Goal: Book appointment/travel/reservation

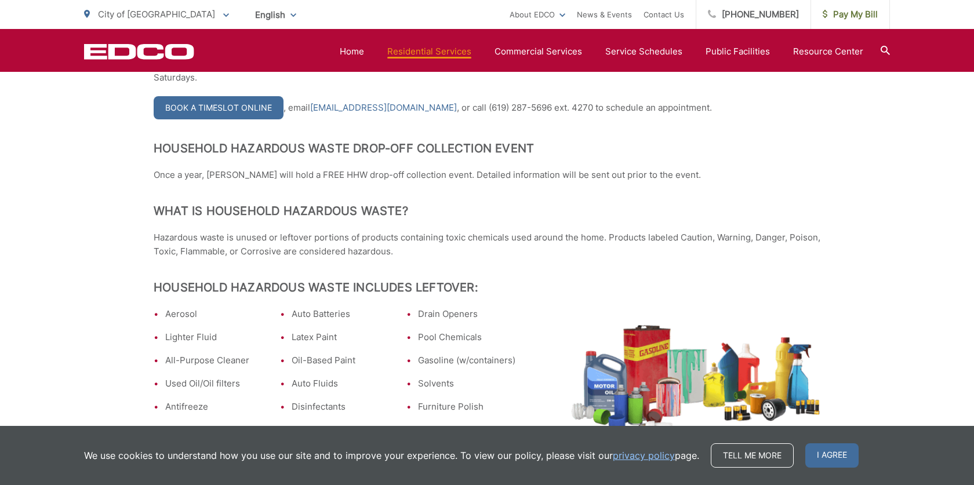
scroll to position [315, 0]
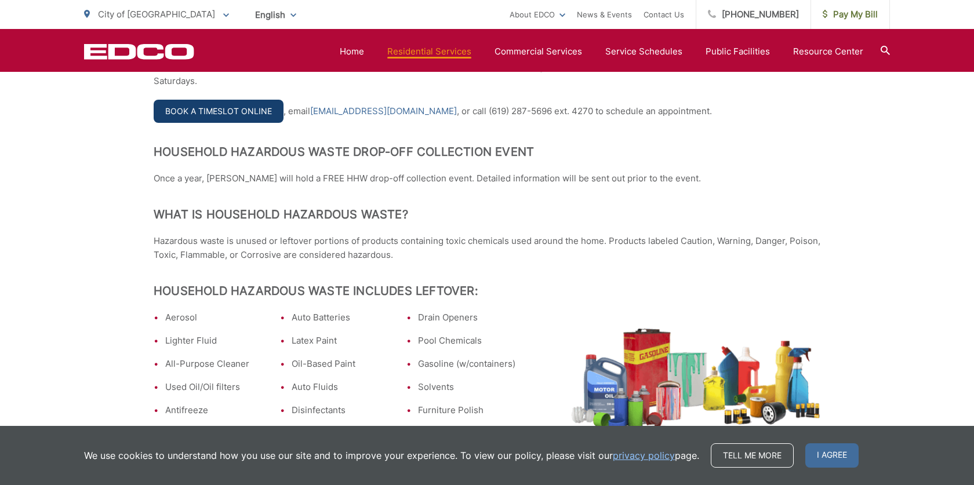
click at [256, 114] on link "Book a Timeslot Online" at bounding box center [219, 111] width 130 height 23
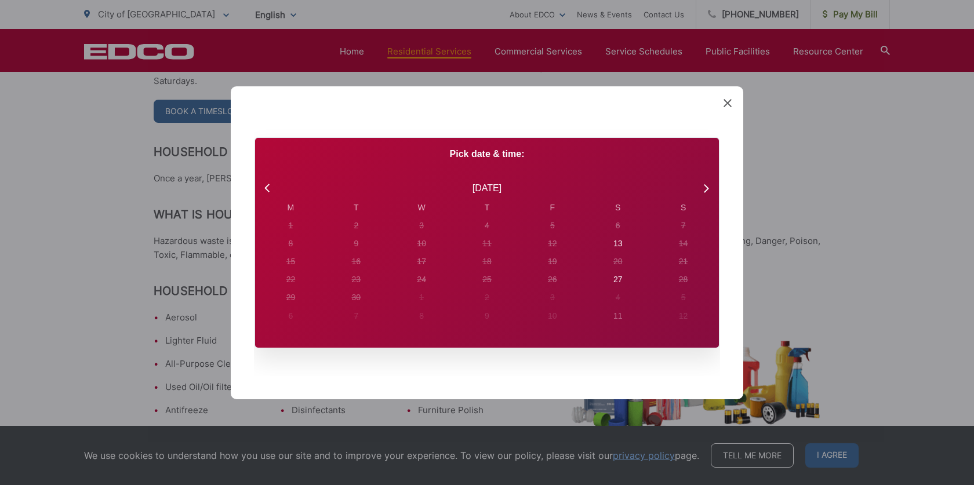
click at [619, 208] on div "S" at bounding box center [618, 207] width 66 height 12
click at [293, 228] on div "6" at bounding box center [291, 226] width 5 height 12
click at [293, 232] on div "13" at bounding box center [291, 226] width 5 height 12
radio input "true"
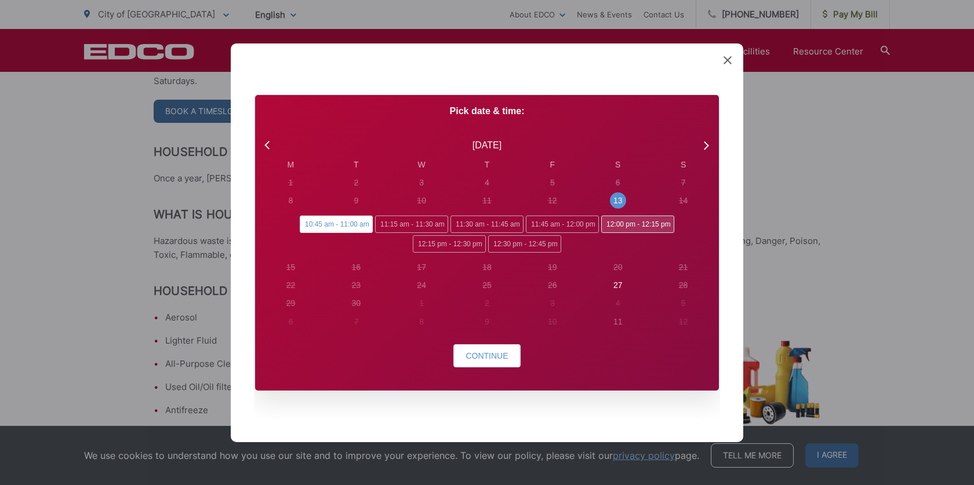
click at [613, 226] on span "12:00 pm - 12:15 pm" at bounding box center [637, 224] width 73 height 17
click at [609, 223] on input "12:00 pm - 12:15 pm" at bounding box center [605, 220] width 8 height 8
radio input "true"
radio input "false"
click at [497, 361] on button "Continue" at bounding box center [486, 355] width 67 height 23
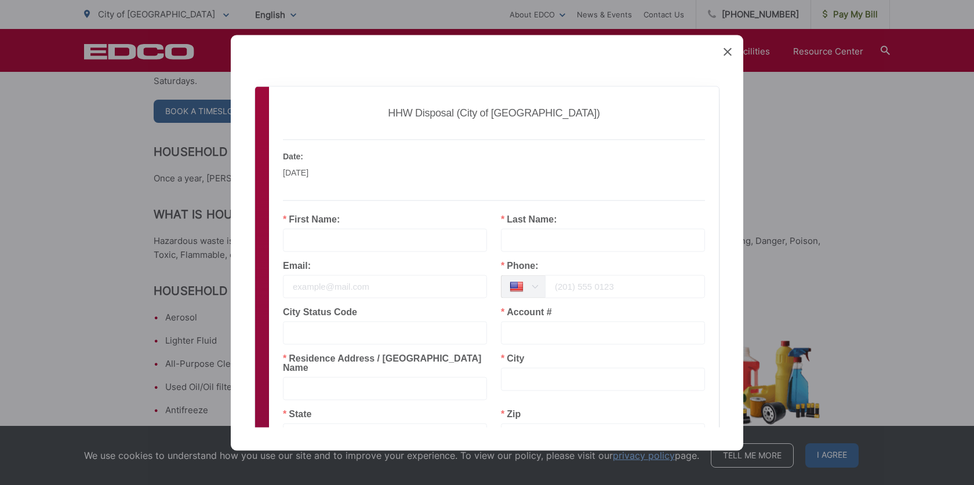
click at [377, 213] on div "Employee: El Cajon HHW Date: September 13, 2025 Local Time: 12:00 pm" at bounding box center [494, 176] width 436 height 75
click at [372, 235] on input "text" at bounding box center [385, 239] width 204 height 23
type input "Glenn"
type input "A Wright"
type input "glennkimcc@gmail.com"
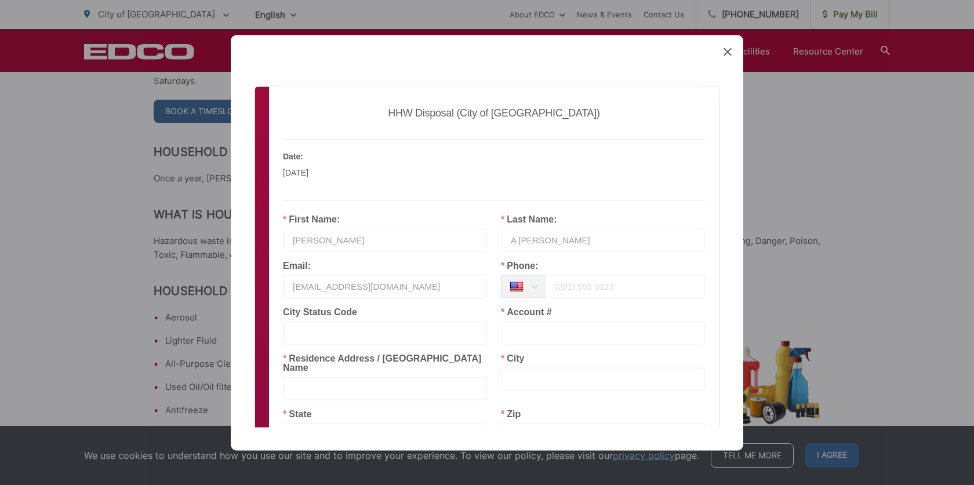
type input "El Cajon"
click at [518, 235] on input "A Wright" at bounding box center [603, 239] width 204 height 23
type input "Wright"
click at [557, 281] on input "tel" at bounding box center [625, 286] width 160 height 23
type input "6193682950"
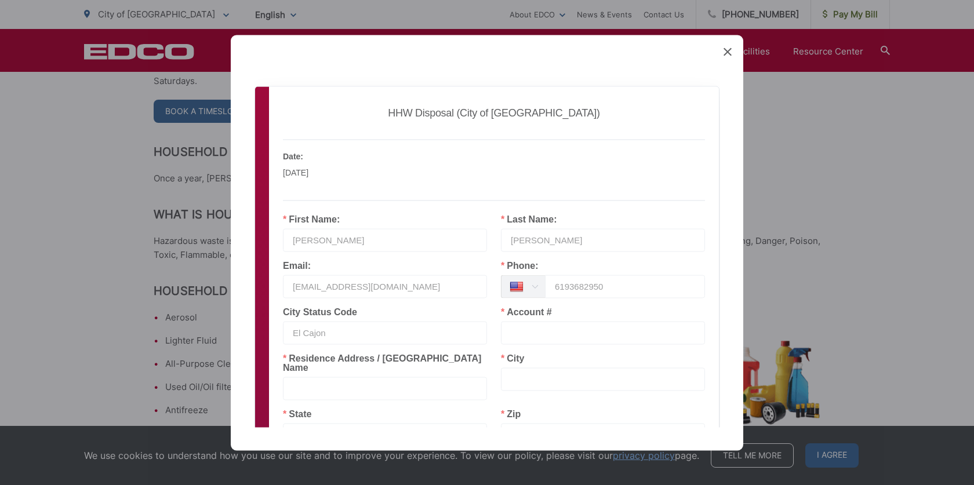
click at [561, 331] on input "text" at bounding box center [603, 332] width 204 height 23
click at [552, 363] on div "City" at bounding box center [603, 372] width 204 height 37
click at [551, 369] on input "text" at bounding box center [603, 379] width 204 height 23
type input "El Cajon"
type input "CA"
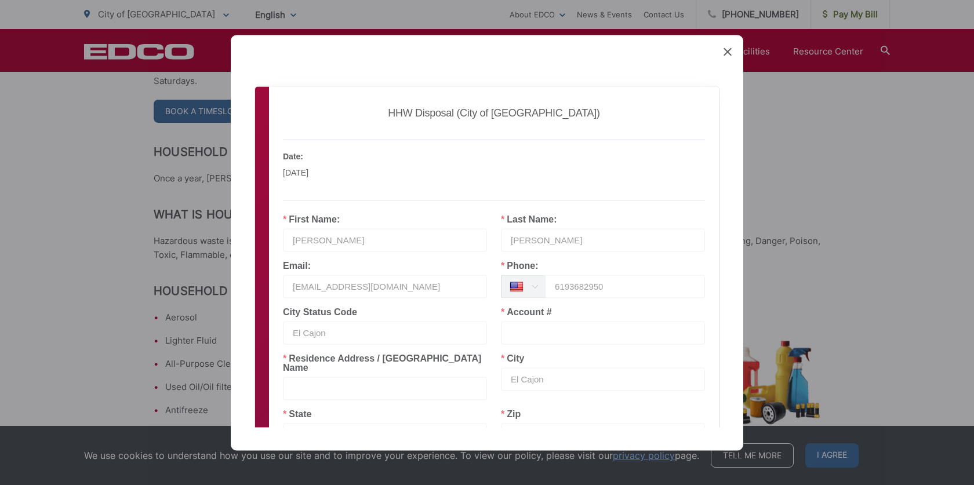
type input "92021"
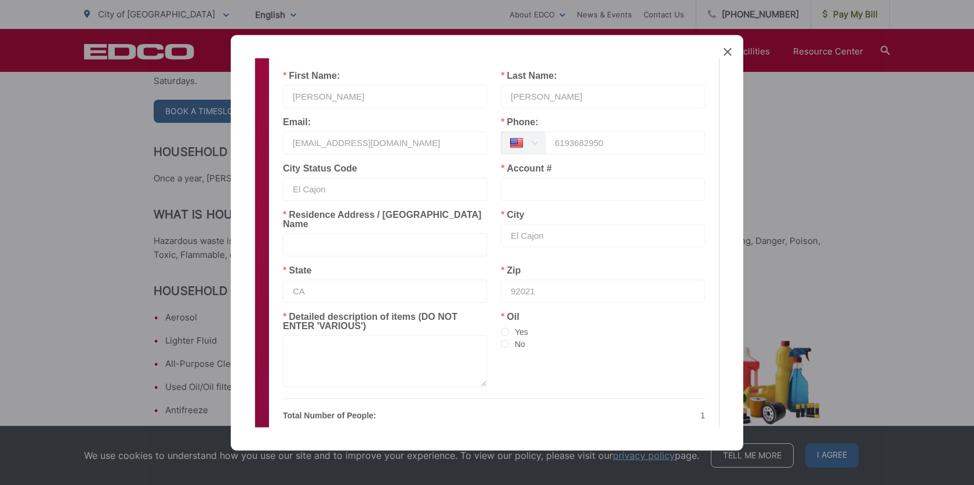
scroll to position [145, 0]
click at [507, 339] on span at bounding box center [505, 343] width 8 height 8
click at [507, 339] on input "No" at bounding box center [505, 343] width 8 height 9
radio input "true"
click at [525, 184] on input "text" at bounding box center [603, 187] width 204 height 23
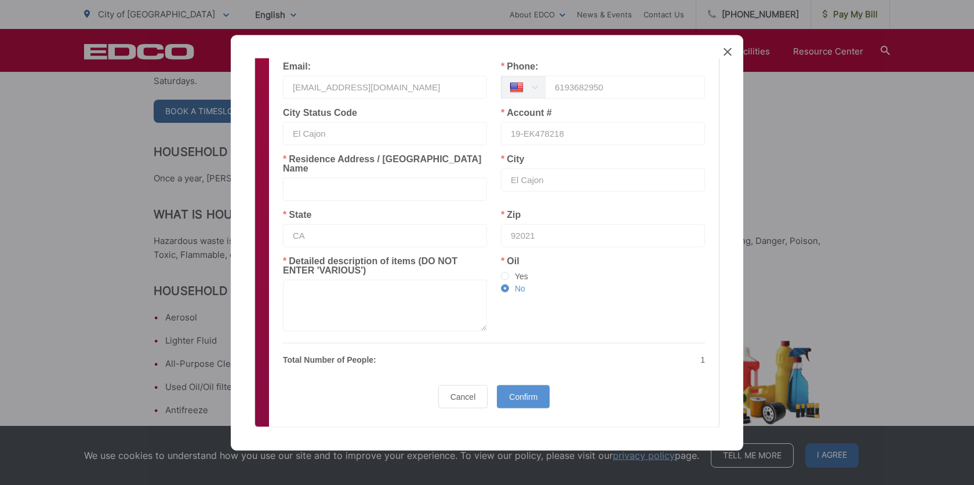
scroll to position [201, 0]
type input "19-EK478218"
click at [539, 357] on div "Total Number of People: 1 coupon-limit 22F1F827-9153-4FA7-987C-F8AF462FA353-svg…" at bounding box center [494, 355] width 422 height 28
click at [539, 351] on p "1" at bounding box center [603, 358] width 204 height 14
click at [346, 364] on div "Sorry, there was an error processing your payment. Please try again later. HHW …" at bounding box center [493, 155] width 431 height 512
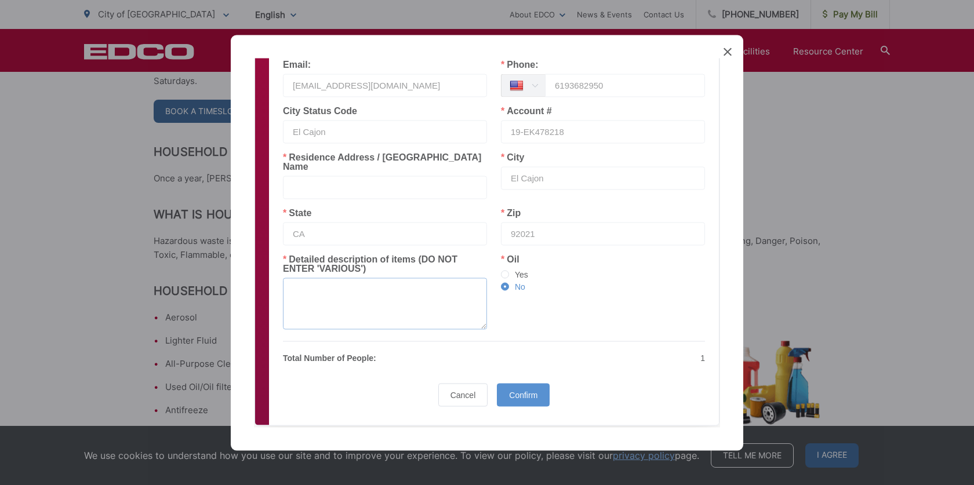
click at [351, 278] on textarea at bounding box center [385, 304] width 204 height 52
type textarea "C"
type textarea "Cables, electronics"
click at [514, 394] on div "Confirm" at bounding box center [523, 394] width 53 height 23
click at [318, 176] on input "text" at bounding box center [385, 187] width 204 height 23
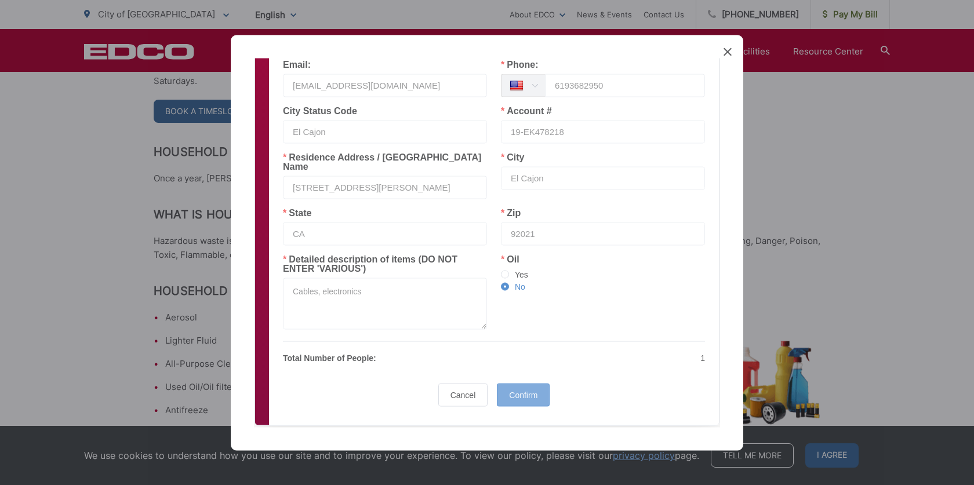
type input "1630 Birdsong Place"
click at [531, 390] on span "Confirm" at bounding box center [523, 394] width 28 height 9
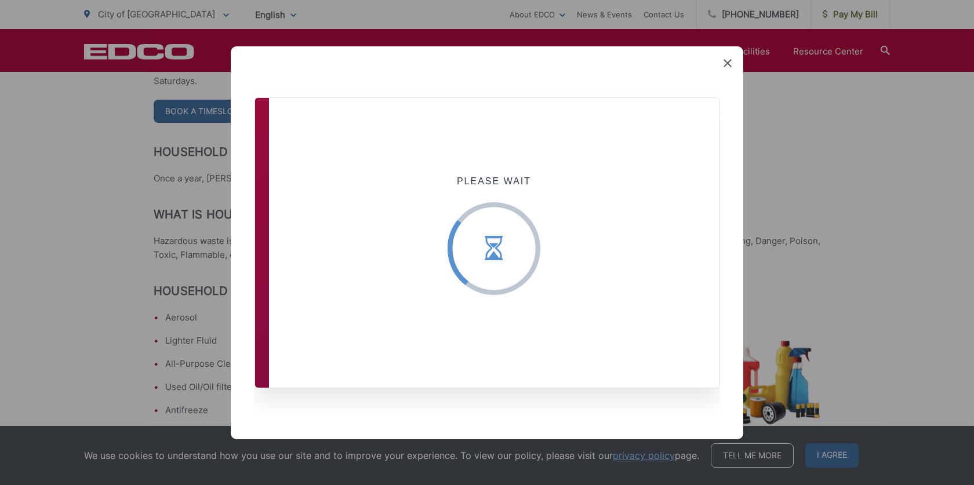
scroll to position [0, 0]
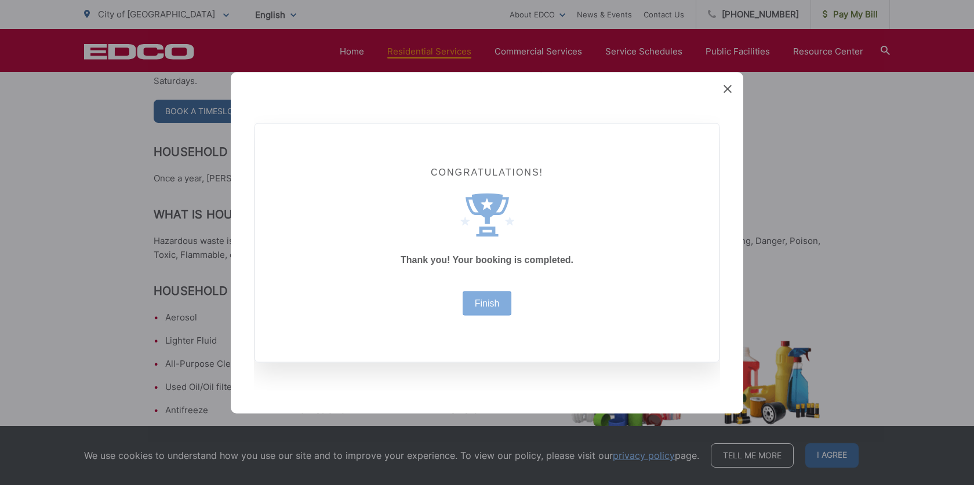
click at [495, 294] on div "Finish" at bounding box center [487, 303] width 49 height 24
click at [492, 302] on link "Finish" at bounding box center [487, 303] width 25 height 9
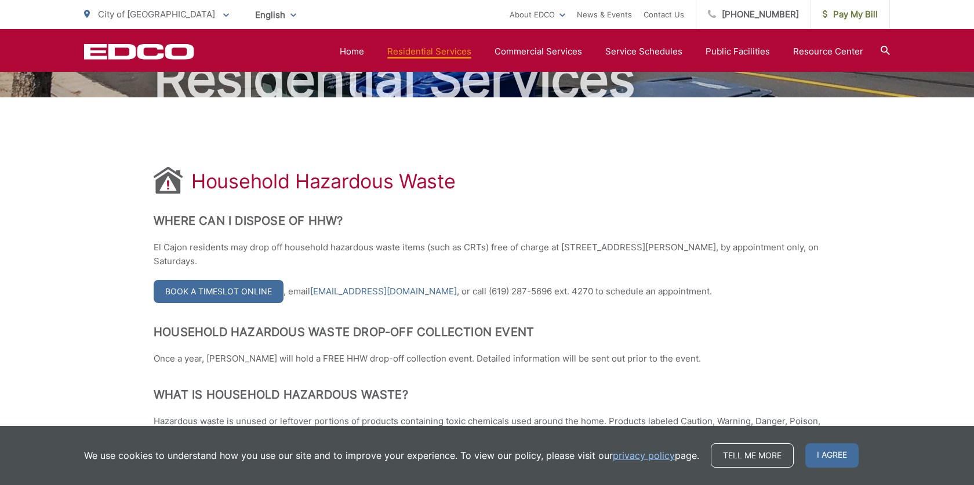
scroll to position [132, 0]
